Goal: Transaction & Acquisition: Purchase product/service

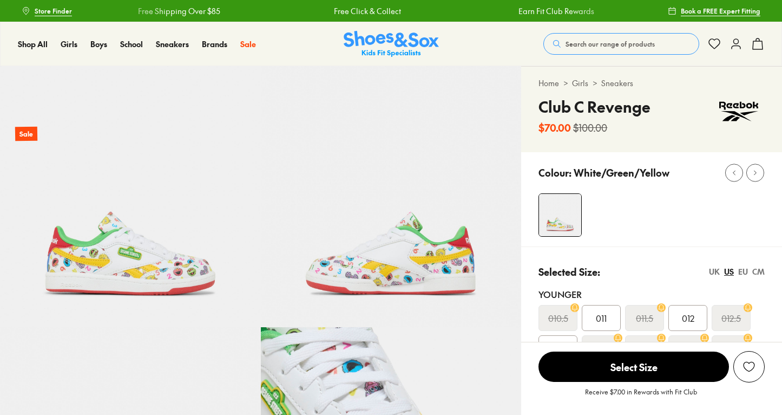
select select "*"
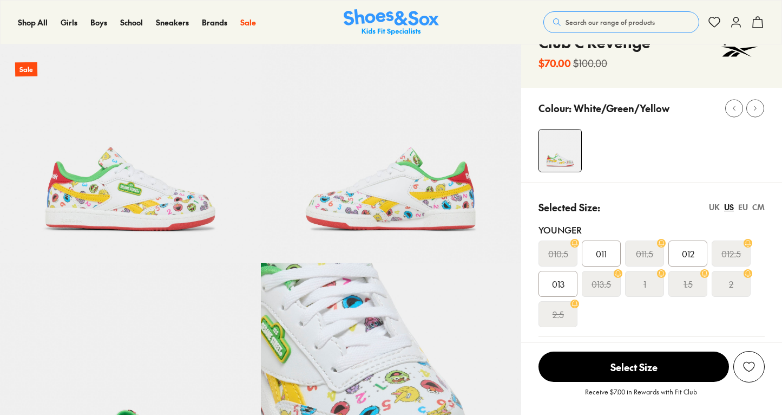
scroll to position [65, 0]
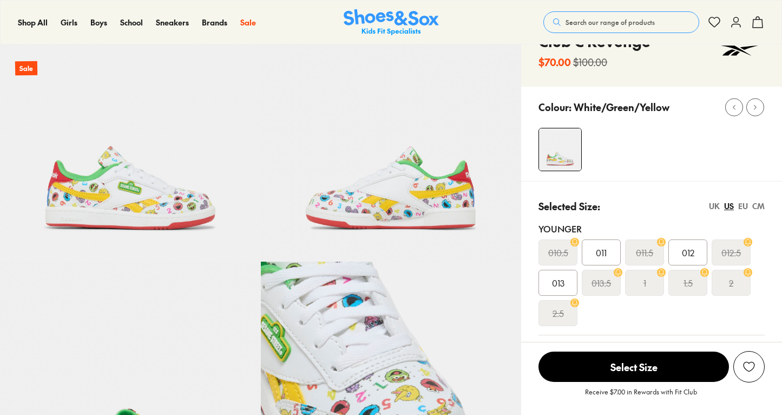
click at [410, 190] on img at bounding box center [391, 131] width 261 height 261
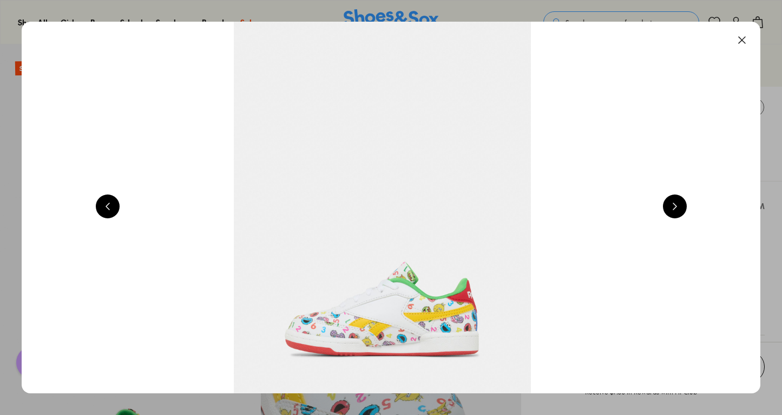
click at [686, 210] on button at bounding box center [675, 206] width 24 height 24
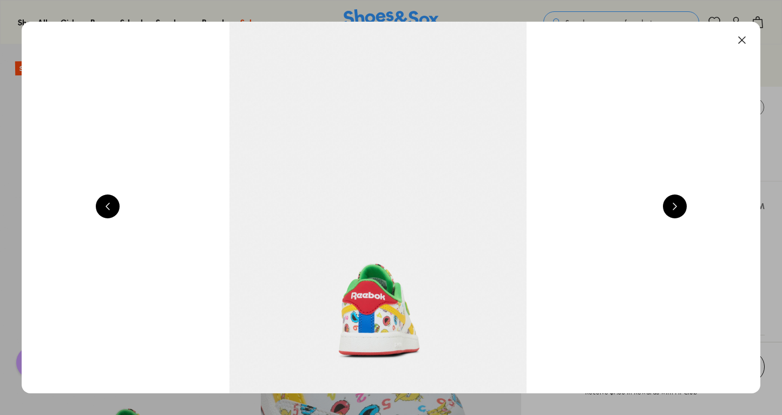
click at [686, 210] on button at bounding box center [675, 206] width 24 height 24
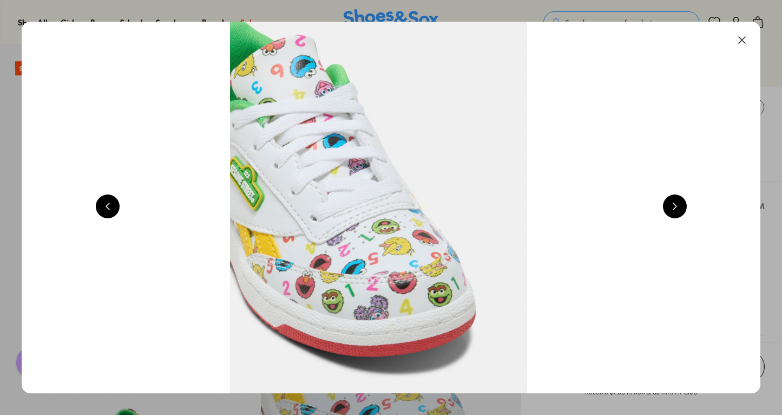
scroll to position [0, 2973]
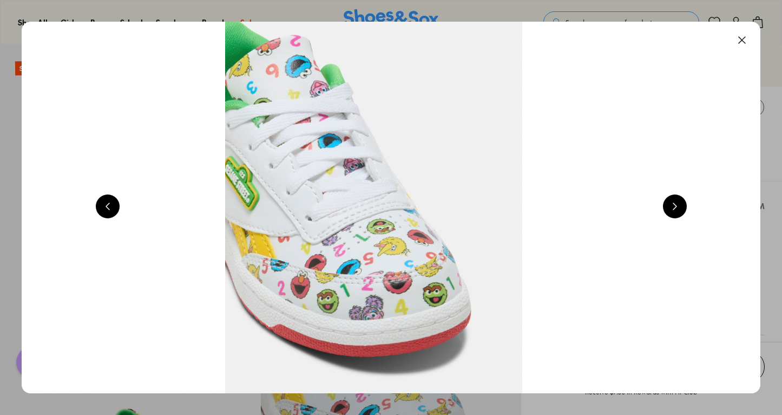
click at [686, 211] on button at bounding box center [675, 206] width 24 height 24
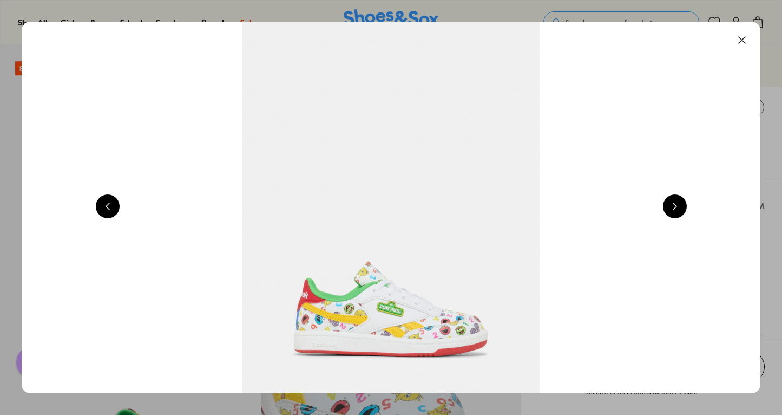
scroll to position [0, 743]
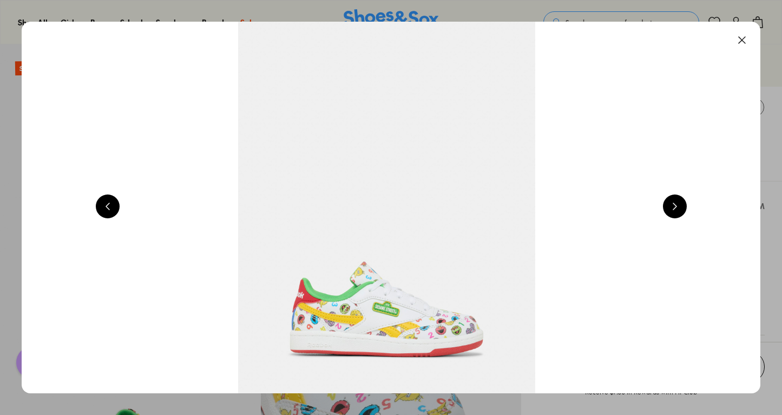
click at [746, 40] on button at bounding box center [742, 40] width 24 height 24
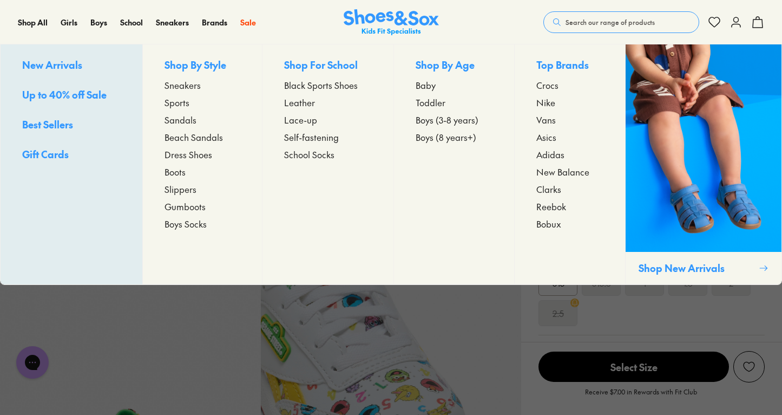
click at [421, 104] on span "Toddler" at bounding box center [431, 102] width 30 height 13
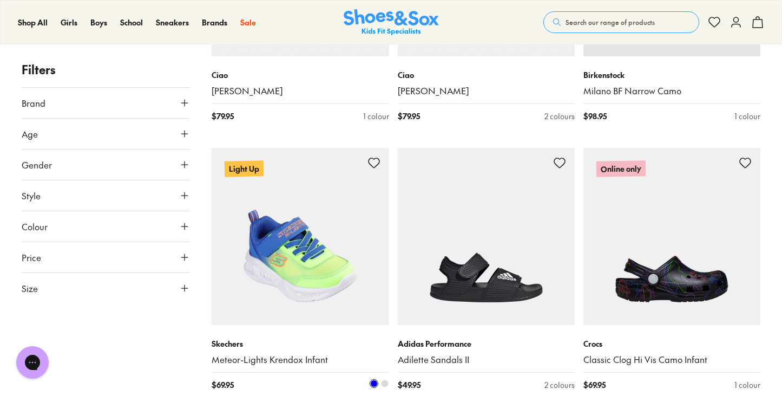
scroll to position [895, 0]
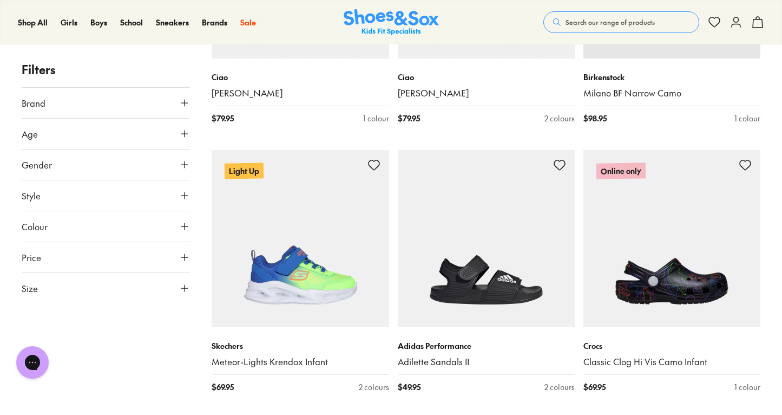
click at [116, 183] on button "Style" at bounding box center [106, 195] width 168 height 30
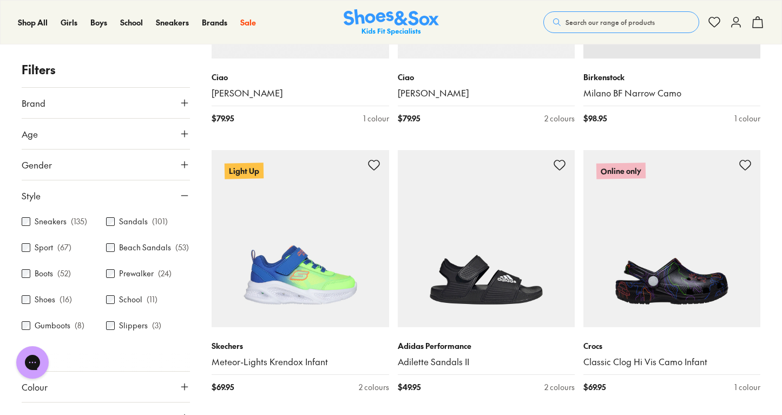
click at [115, 183] on button "Style" at bounding box center [106, 195] width 168 height 30
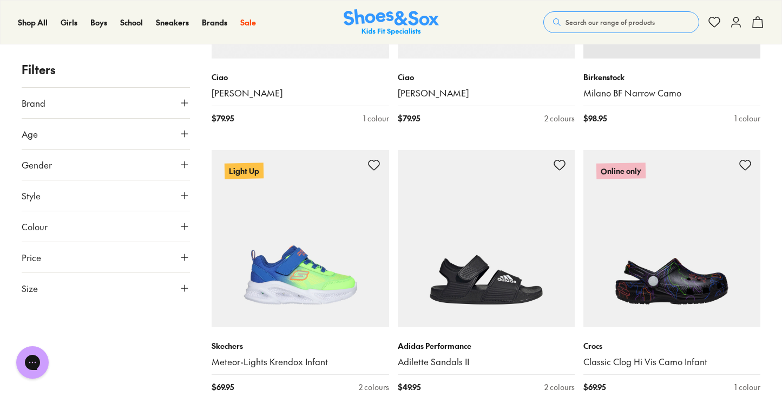
click at [111, 165] on button "Gender" at bounding box center [106, 164] width 168 height 30
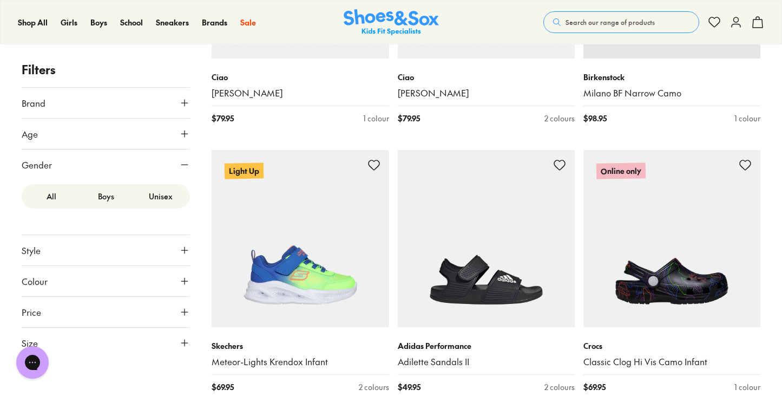
click at [106, 196] on label "Boys" at bounding box center [105, 196] width 55 height 20
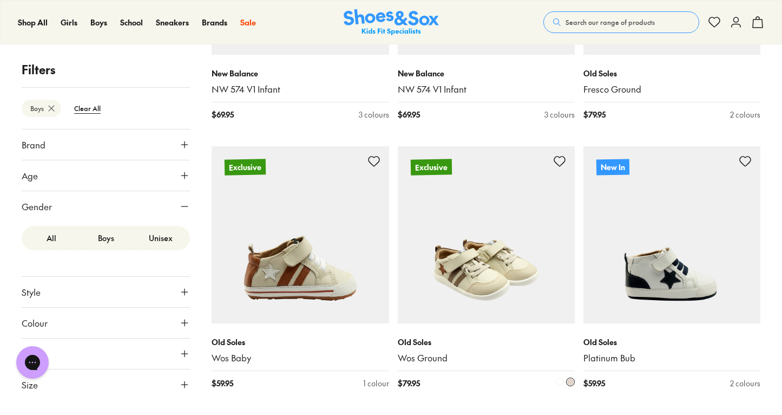
scroll to position [2245, 0]
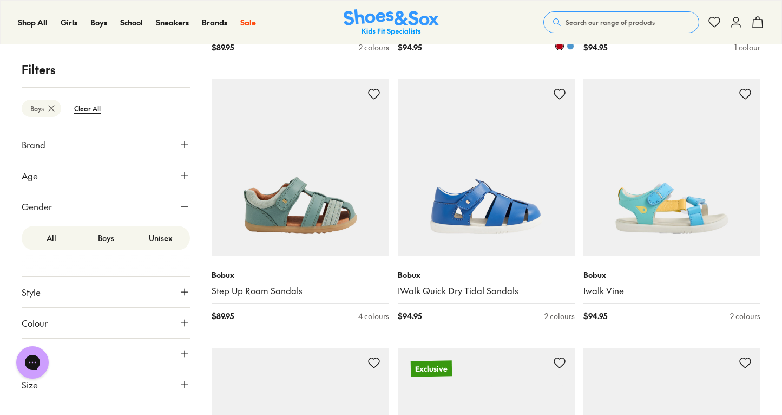
scroll to position [5380, 0]
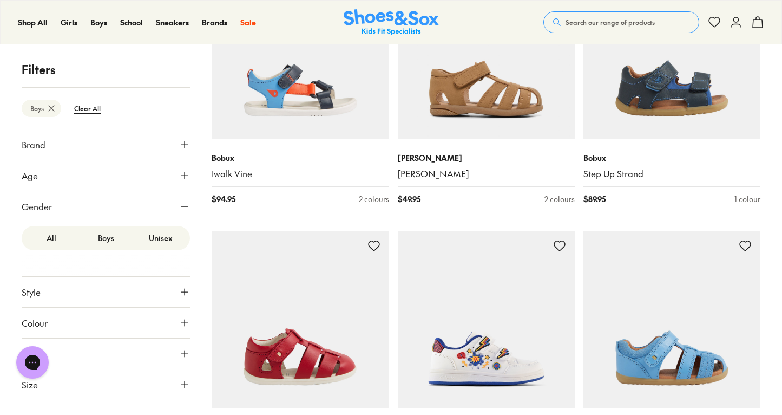
click at [38, 301] on button "Style" at bounding box center [106, 292] width 168 height 30
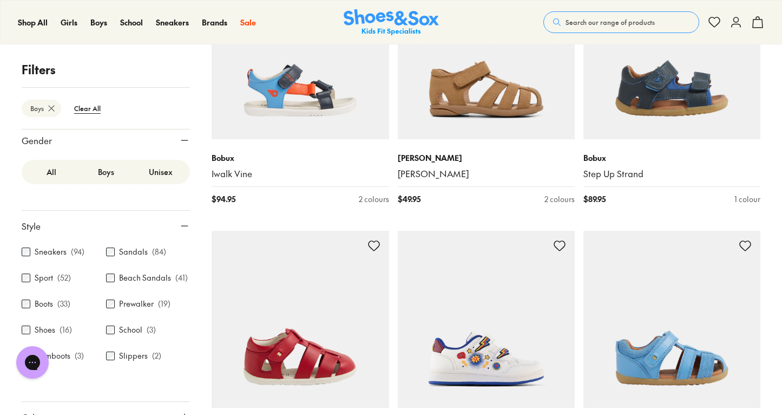
scroll to position [74, 0]
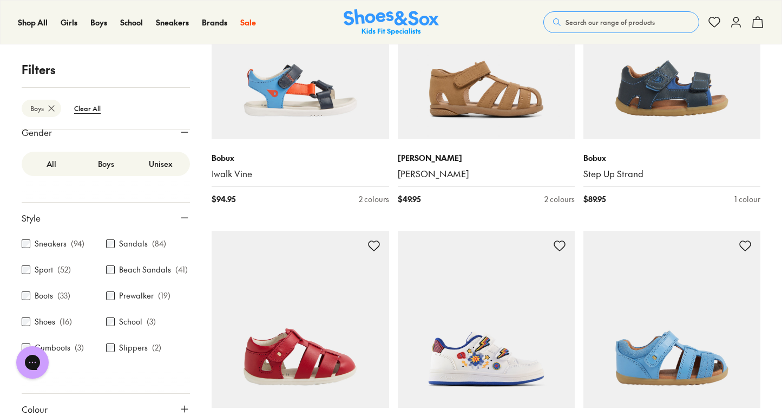
click at [40, 244] on label "Sneakers" at bounding box center [51, 243] width 32 height 11
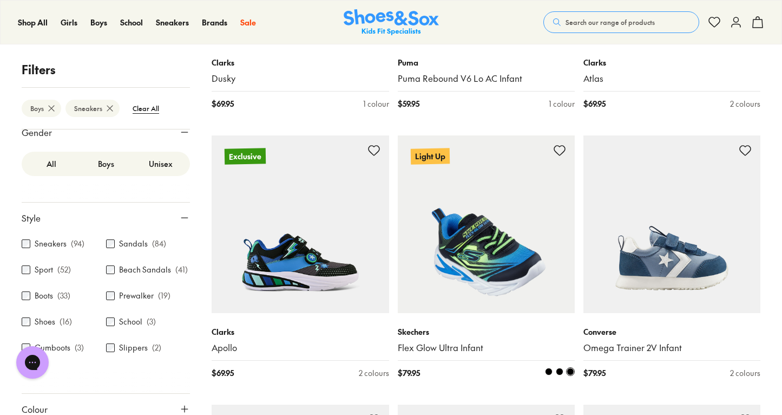
scroll to position [1179, 0]
click at [560, 368] on span at bounding box center [560, 371] width 8 height 8
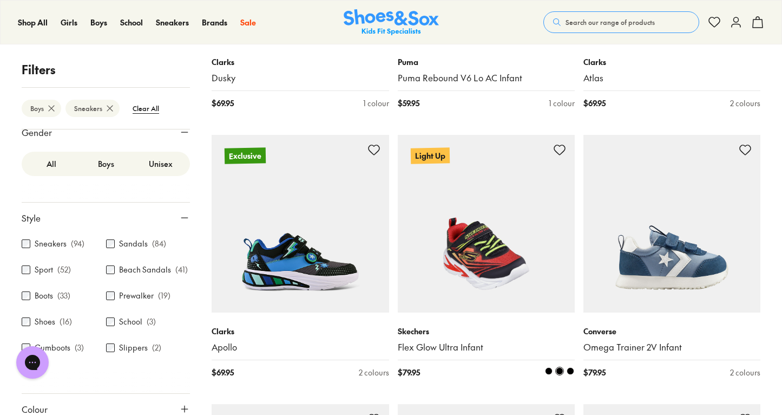
click at [551, 367] on span at bounding box center [549, 371] width 8 height 8
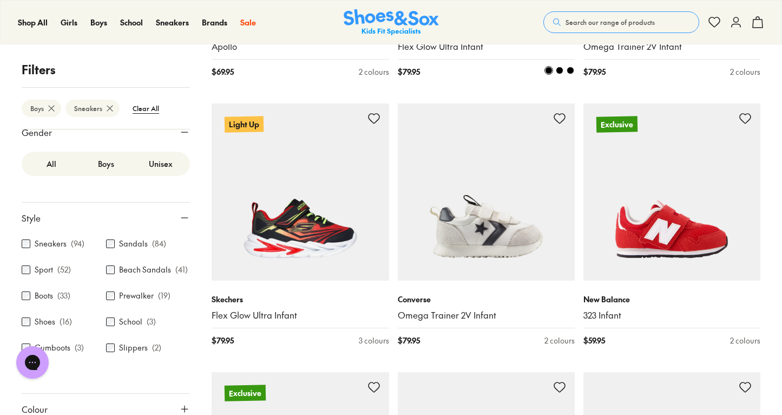
scroll to position [1480, 0]
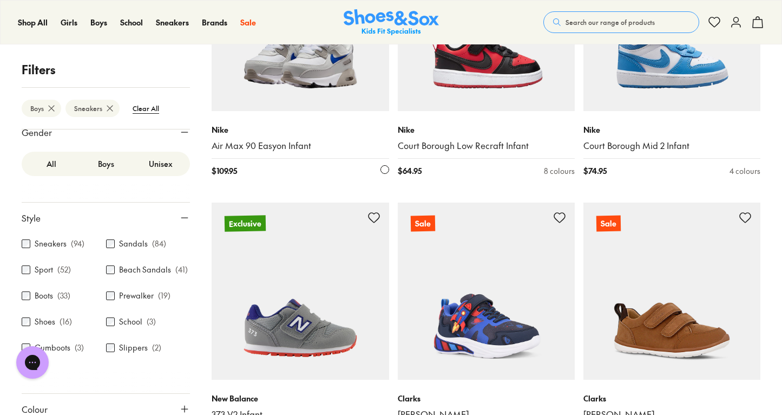
scroll to position [4904, 0]
